Goal: Information Seeking & Learning: Learn about a topic

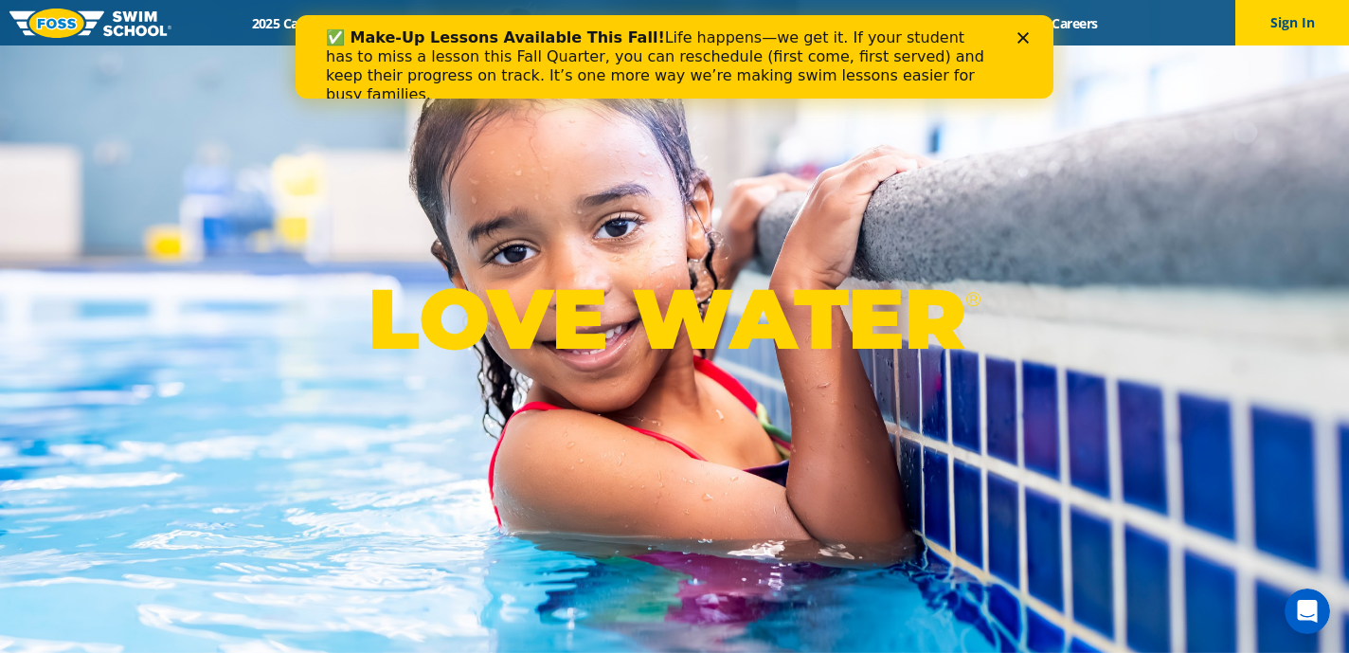
click at [1027, 28] on div "✅ Make-Up Lessons Available This Fall! Life happens—we get it. If your student …" at bounding box center [675, 66] width 758 height 87
click at [1019, 33] on icon "Close" at bounding box center [1022, 37] width 11 height 11
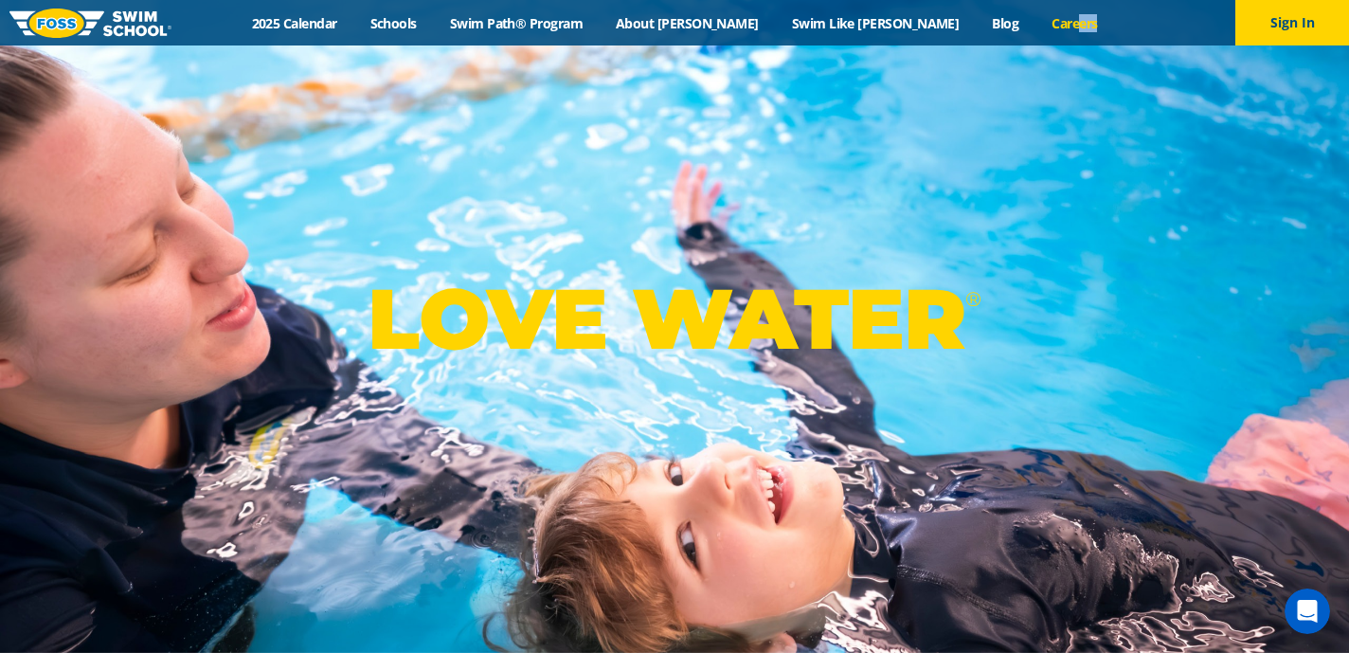
click at [1014, 31] on div "Menu 2025 Calendar Schools Swim Path® Program About FOSS Swim Like Regan Blog C…" at bounding box center [674, 22] width 1349 height 45
click at [1035, 22] on link "Careers" at bounding box center [1074, 23] width 79 height 18
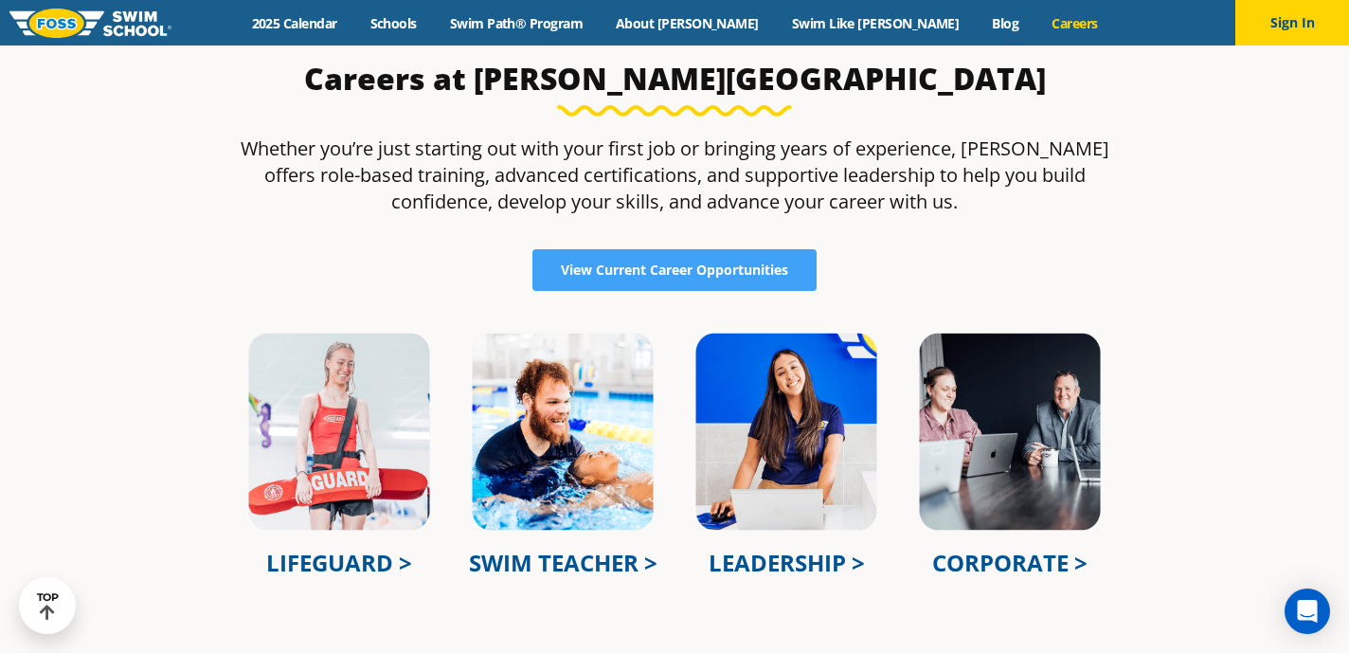
scroll to position [531, 0]
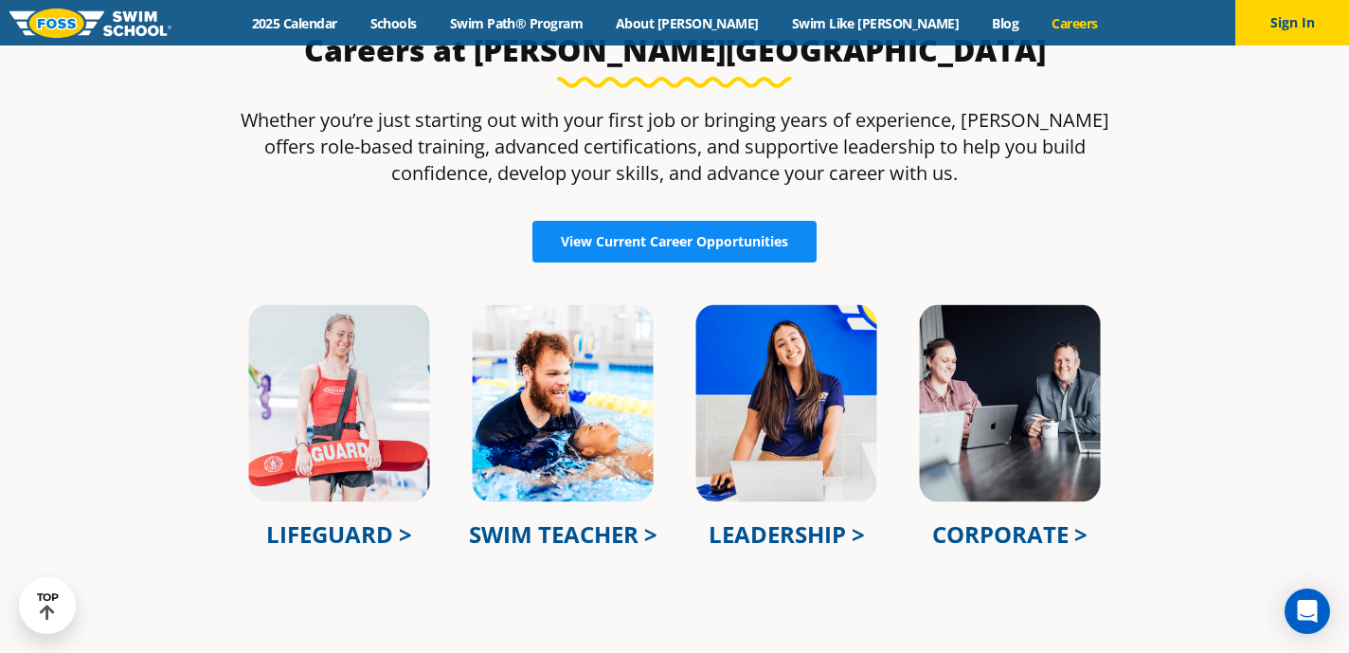
click at [618, 237] on span "View Current Career Opportunities" at bounding box center [674, 241] width 227 height 13
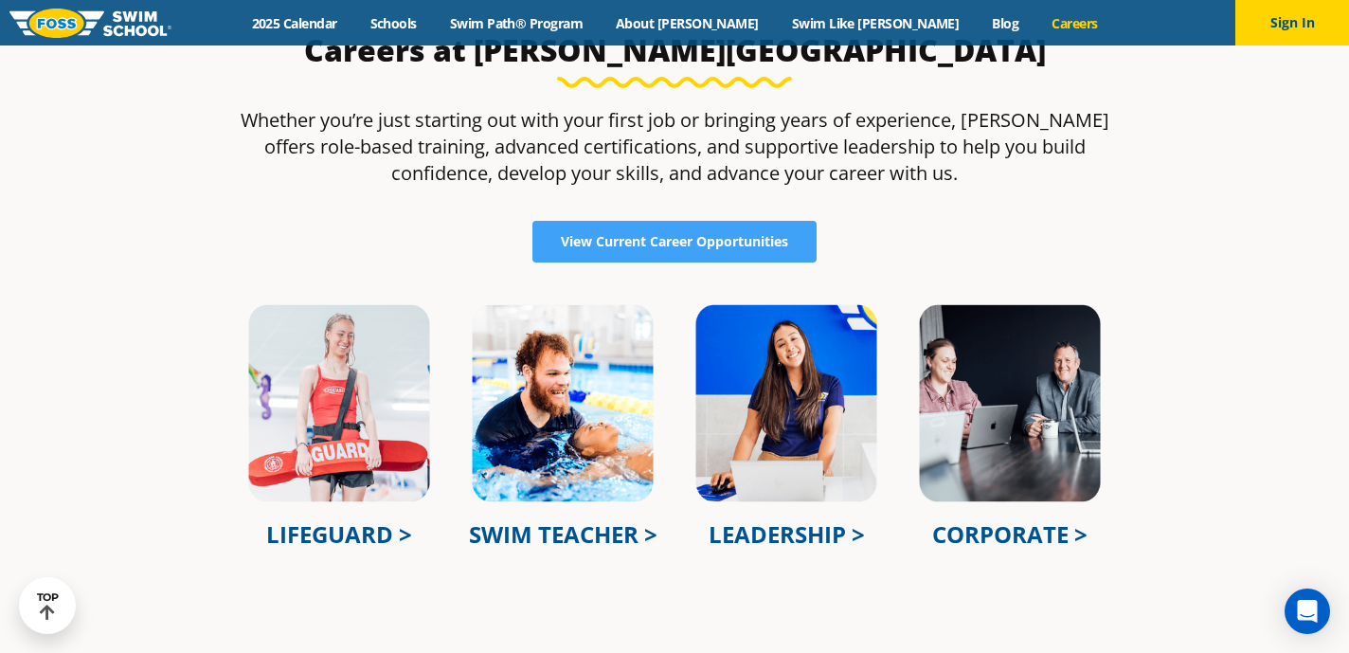
click at [781, 408] on img at bounding box center [786, 403] width 186 height 202
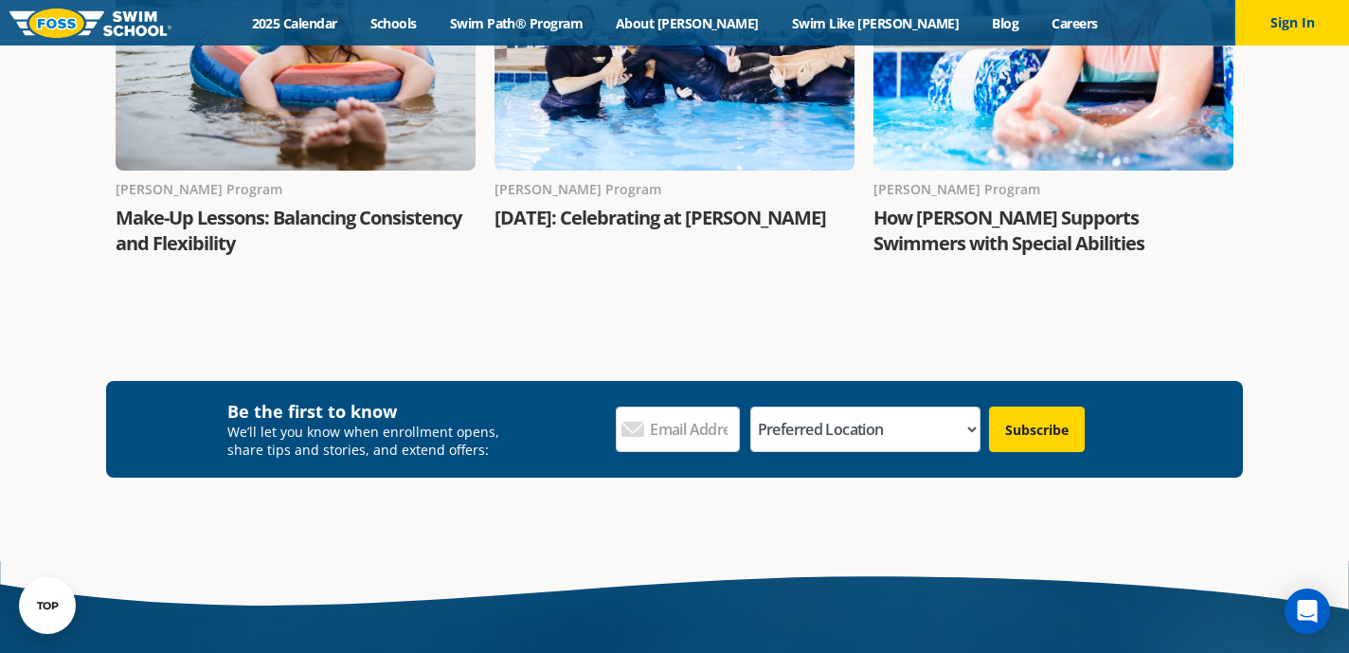
scroll to position [5343, 0]
